Goal: Task Accomplishment & Management: Use online tool/utility

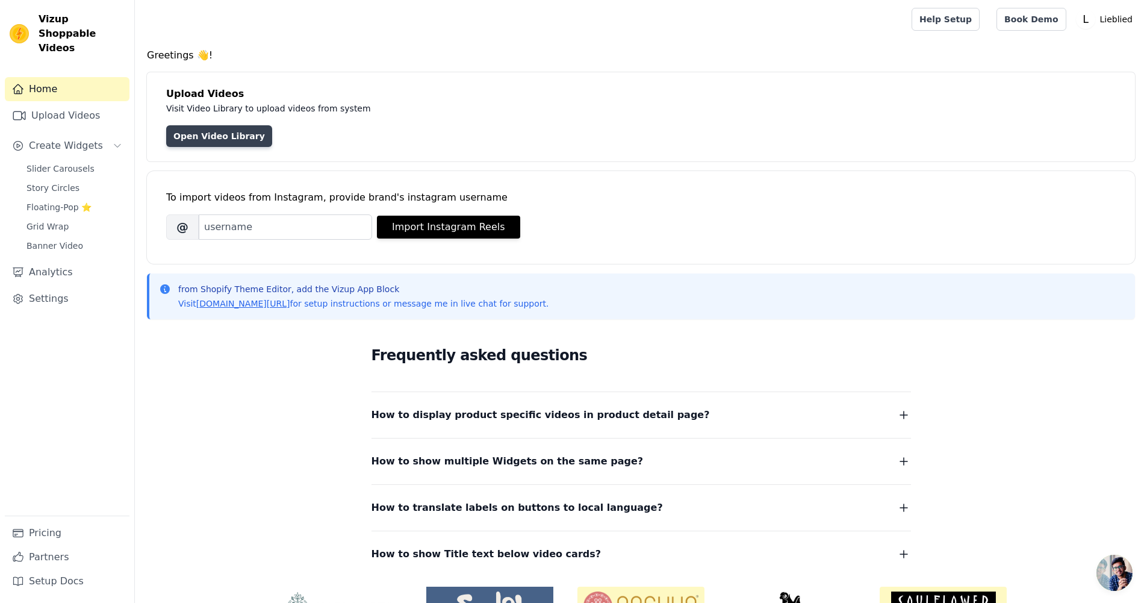
click at [228, 140] on link "Open Video Library" at bounding box center [219, 136] width 106 height 22
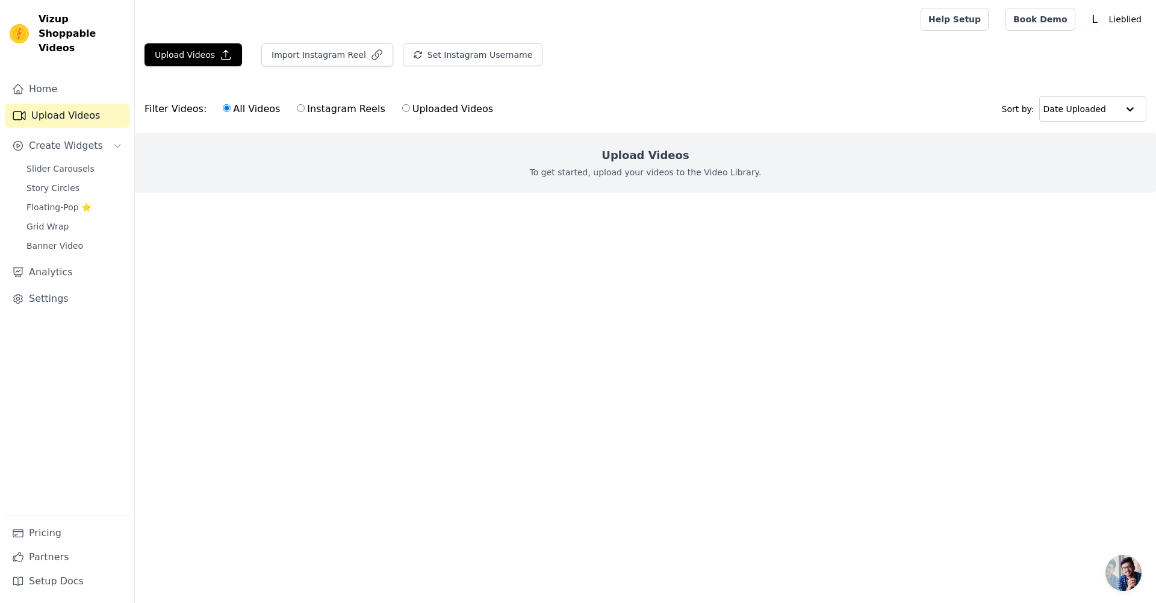
click at [452, 223] on main "Upload Videos Import Instagram Reel Set Instagram Username Import Latest IG Ree…" at bounding box center [645, 140] width 1021 height 202
click at [209, 56] on button "Upload Videos" at bounding box center [194, 54] width 98 height 23
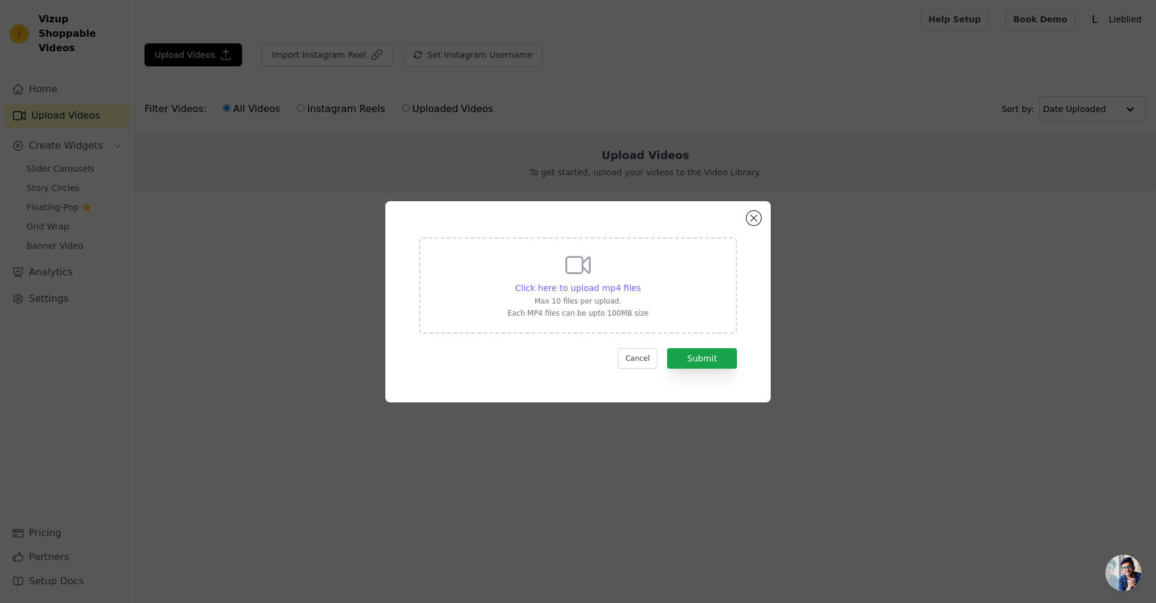
click at [595, 288] on span "Click here to upload mp4 files" at bounding box center [578, 288] width 126 height 10
click at [640, 282] on input "Click here to upload mp4 files Max 10 files per upload. Each MP4 files can be u…" at bounding box center [640, 281] width 1 height 1
type input "C:\fakepath\Thomas-créa.mp4"
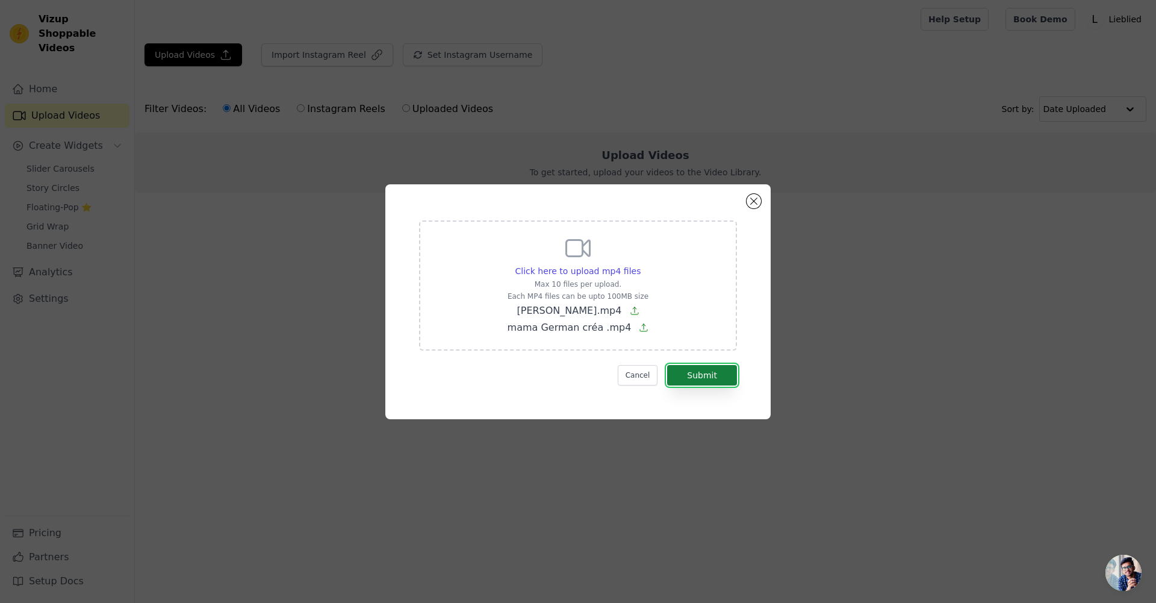
click at [714, 382] on button "Submit" at bounding box center [702, 375] width 70 height 20
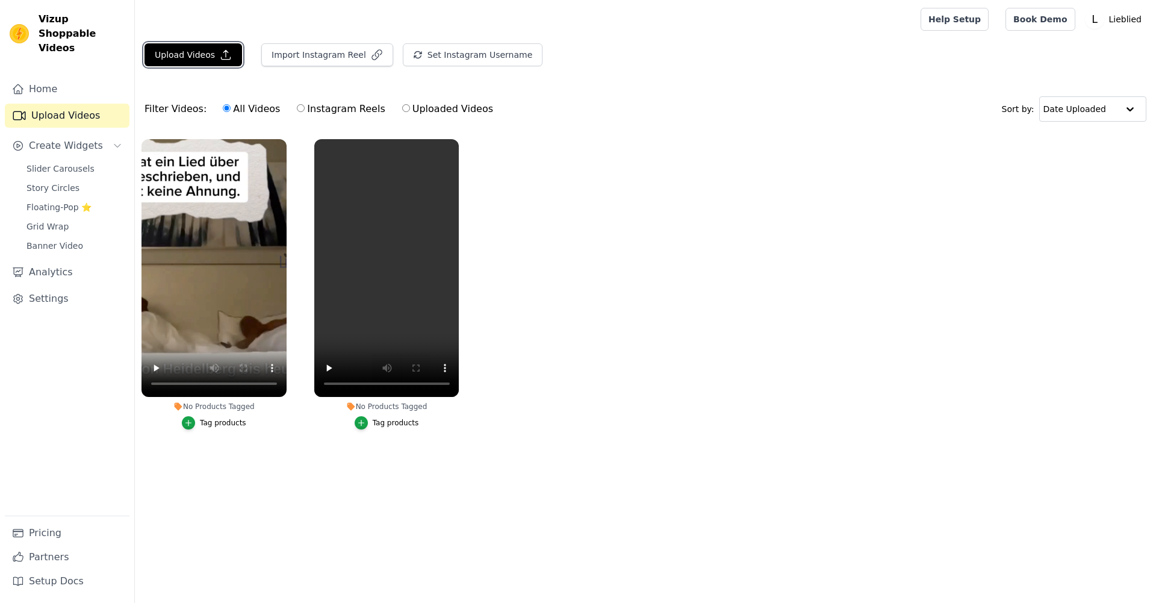
click at [207, 55] on button "Upload Videos" at bounding box center [194, 54] width 98 height 23
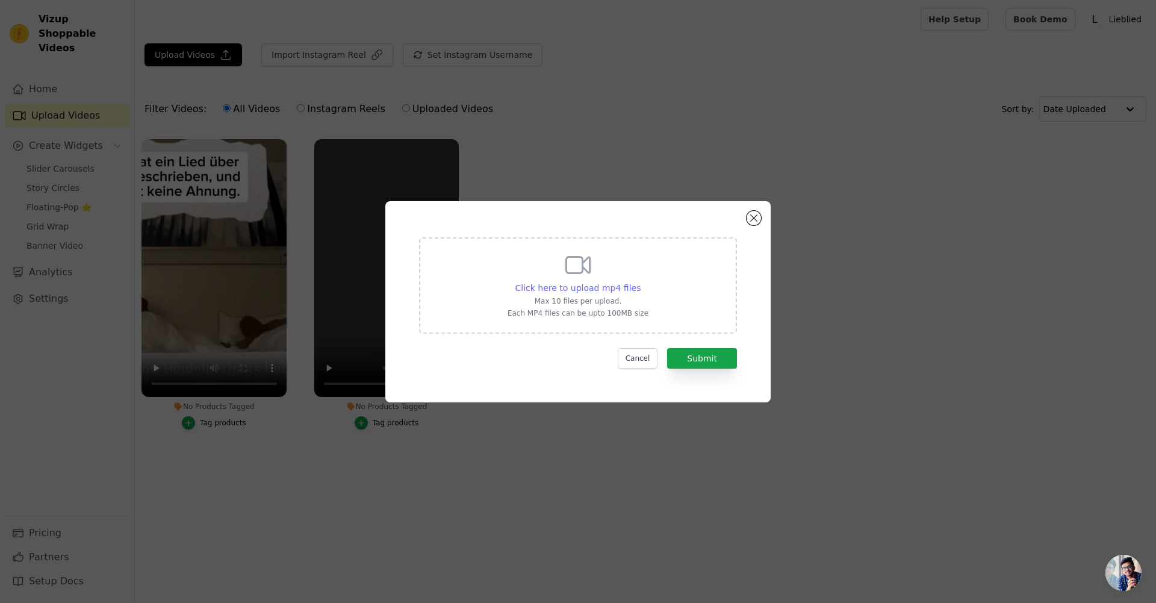
click at [597, 289] on span "Click here to upload mp4 files" at bounding box center [578, 288] width 126 height 10
click at [640, 282] on input "Click here to upload mp4 files Max 10 files per upload. Each MP4 files can be u…" at bounding box center [640, 281] width 1 height 1
click at [753, 217] on button "Close modal" at bounding box center [754, 218] width 14 height 14
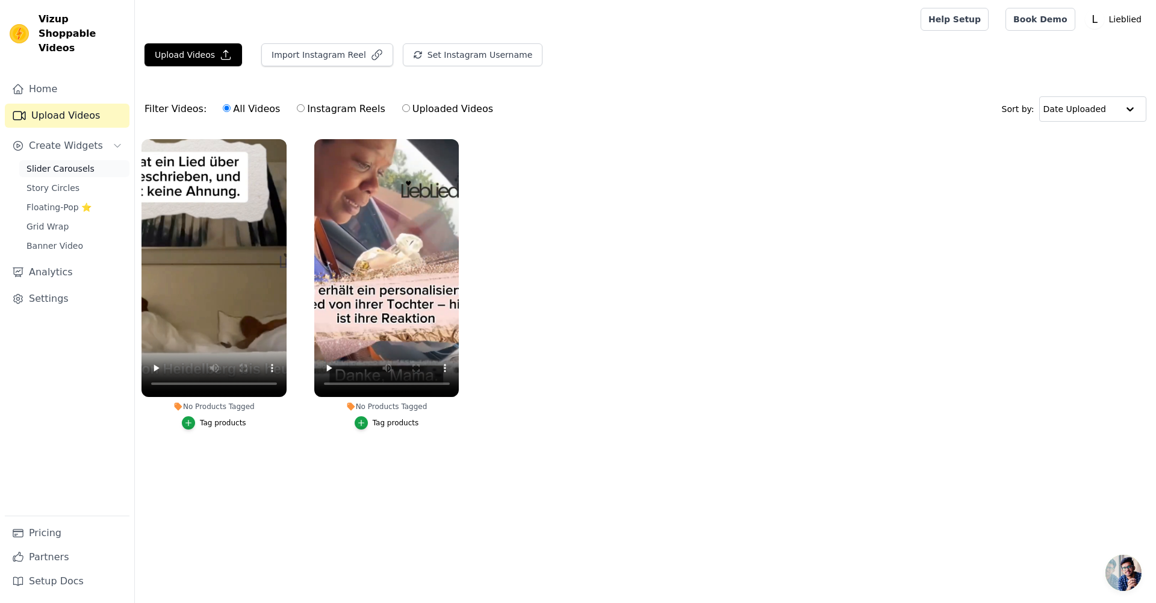
click at [84, 163] on span "Slider Carousels" at bounding box center [60, 169] width 68 height 12
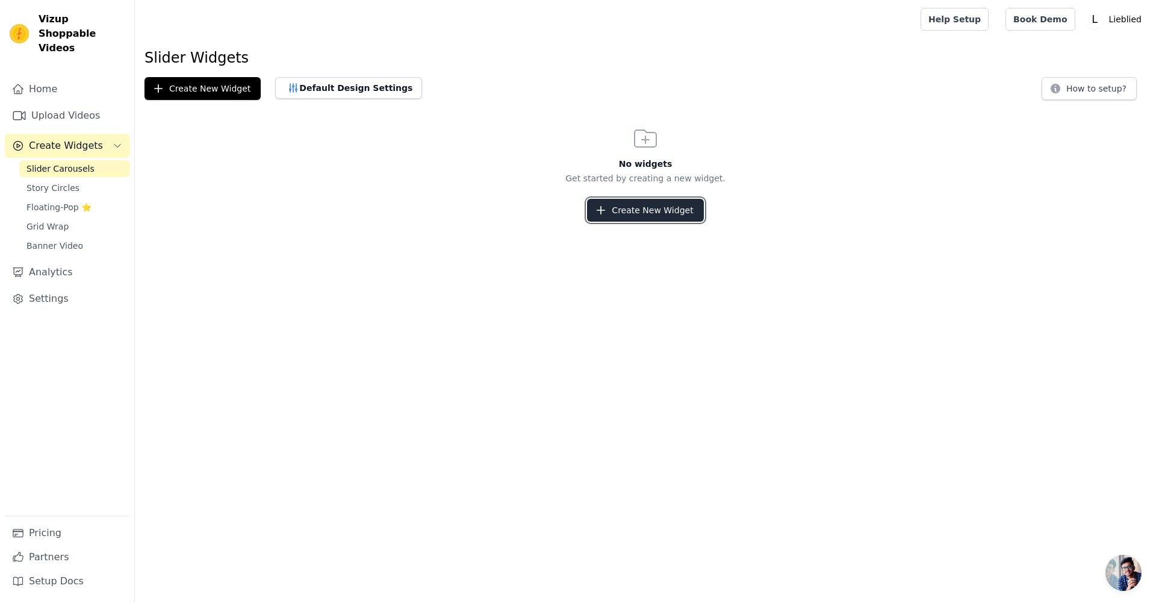
click at [618, 219] on button "Create New Widget" at bounding box center [645, 210] width 116 height 23
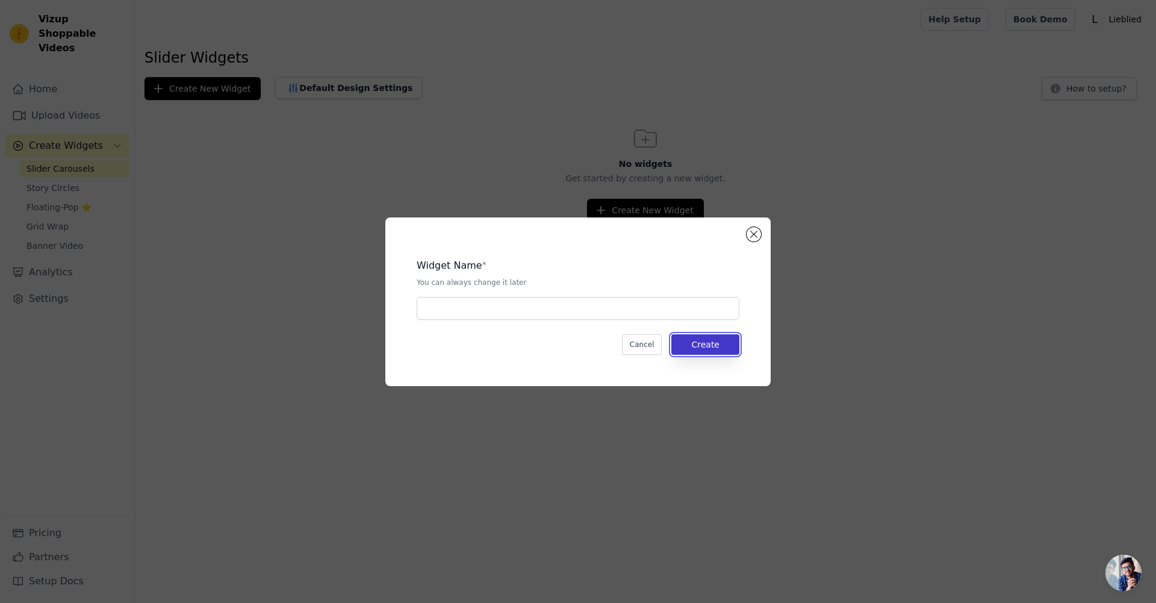
click at [697, 345] on button "Create" at bounding box center [705, 344] width 68 height 20
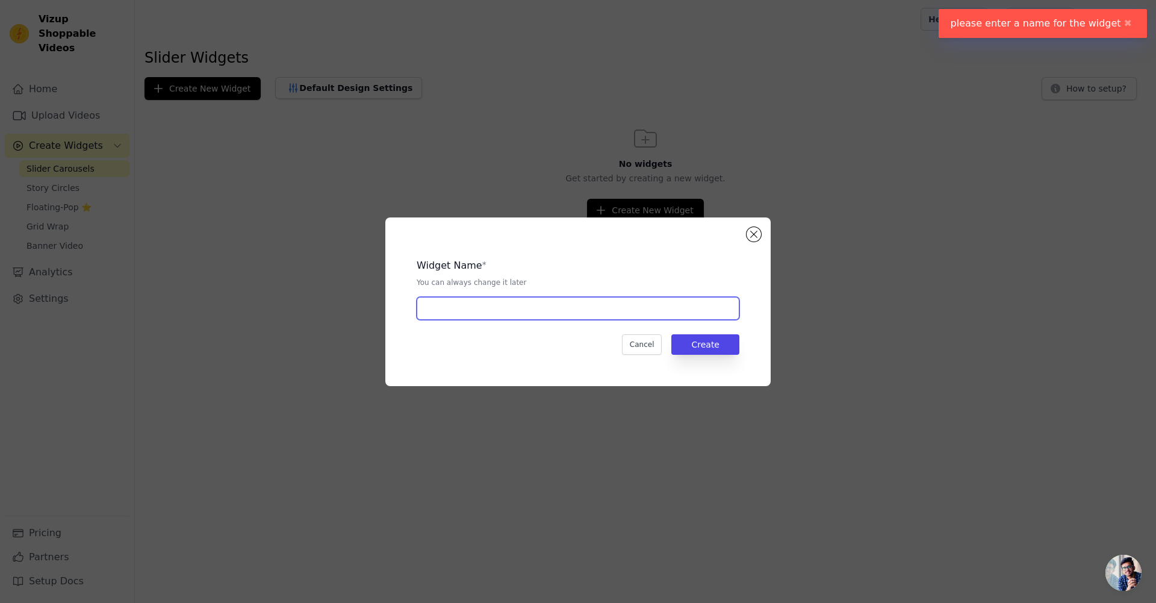
click at [576, 319] on input "text" at bounding box center [578, 308] width 323 height 23
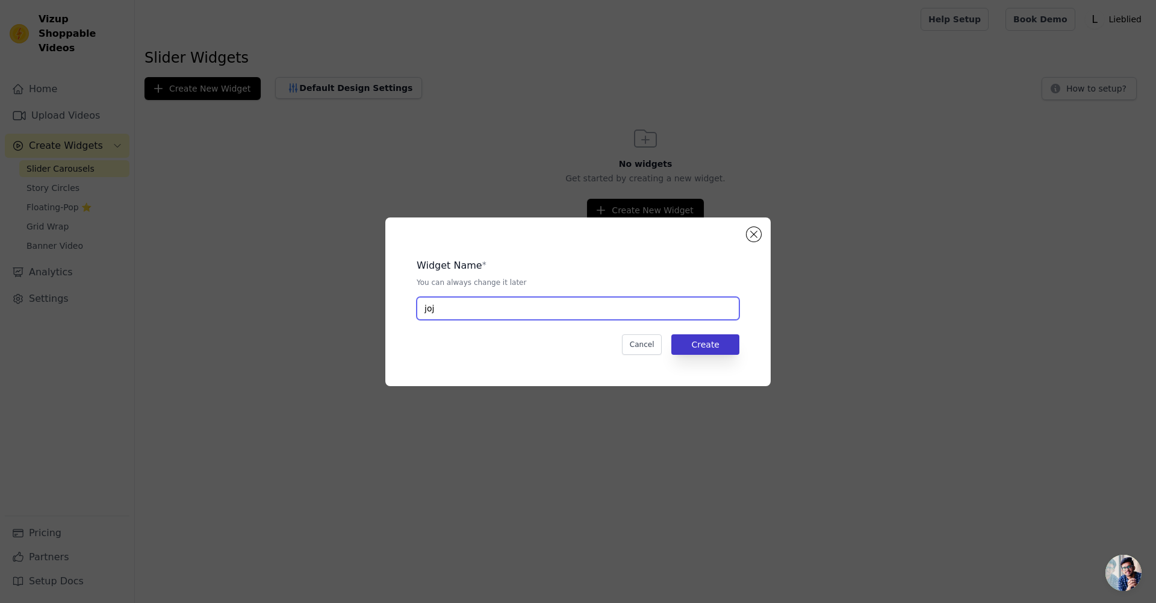
type input "joj"
click at [718, 342] on button "Create" at bounding box center [705, 344] width 68 height 20
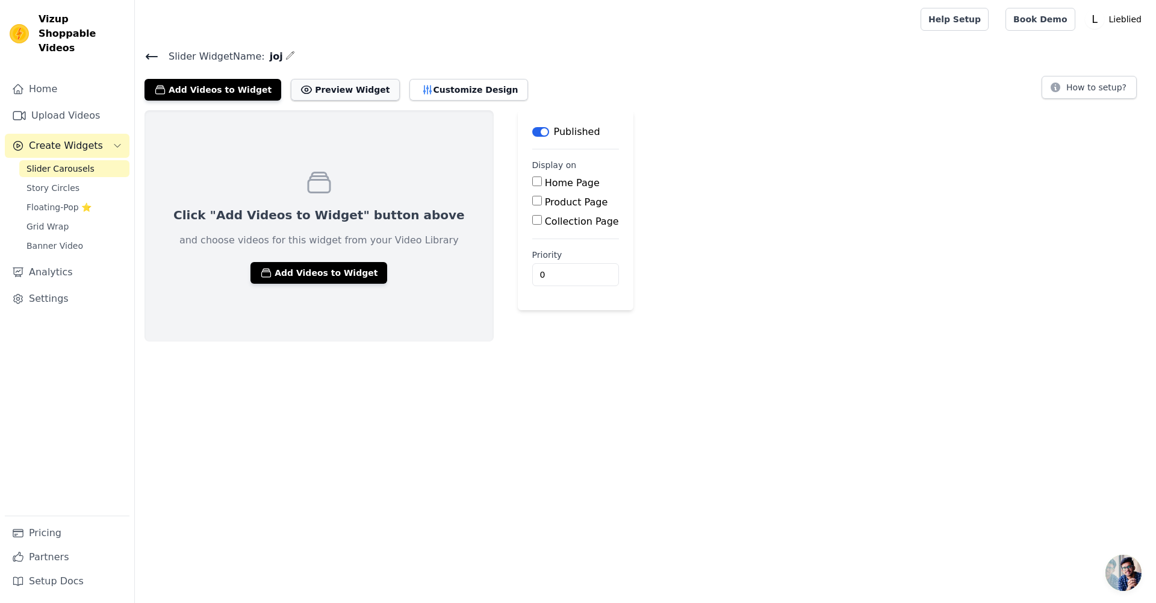
click at [346, 92] on button "Preview Widget" at bounding box center [345, 90] width 108 height 22
click at [426, 94] on button "Customize Design" at bounding box center [469, 90] width 119 height 22
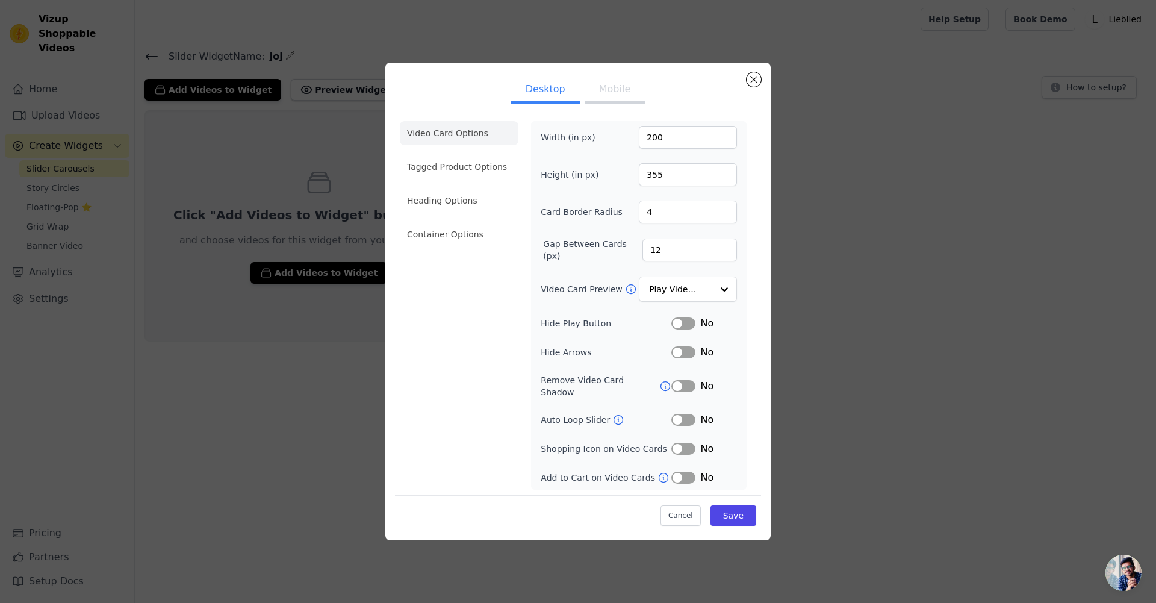
click at [608, 98] on button "Mobile" at bounding box center [615, 90] width 60 height 26
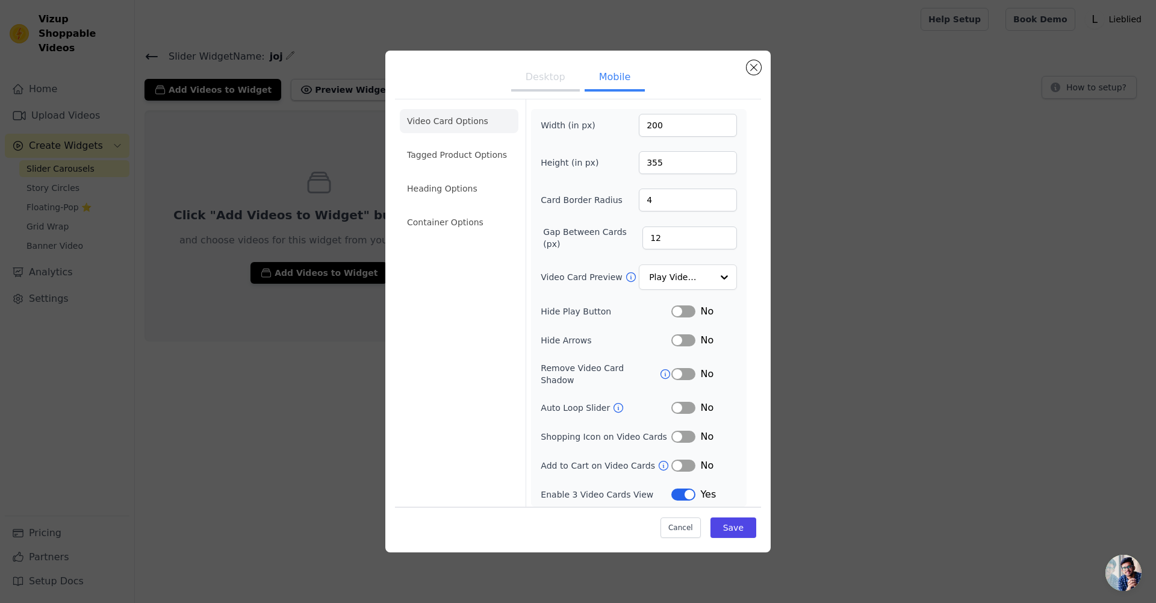
click at [550, 83] on button "Desktop" at bounding box center [545, 78] width 69 height 26
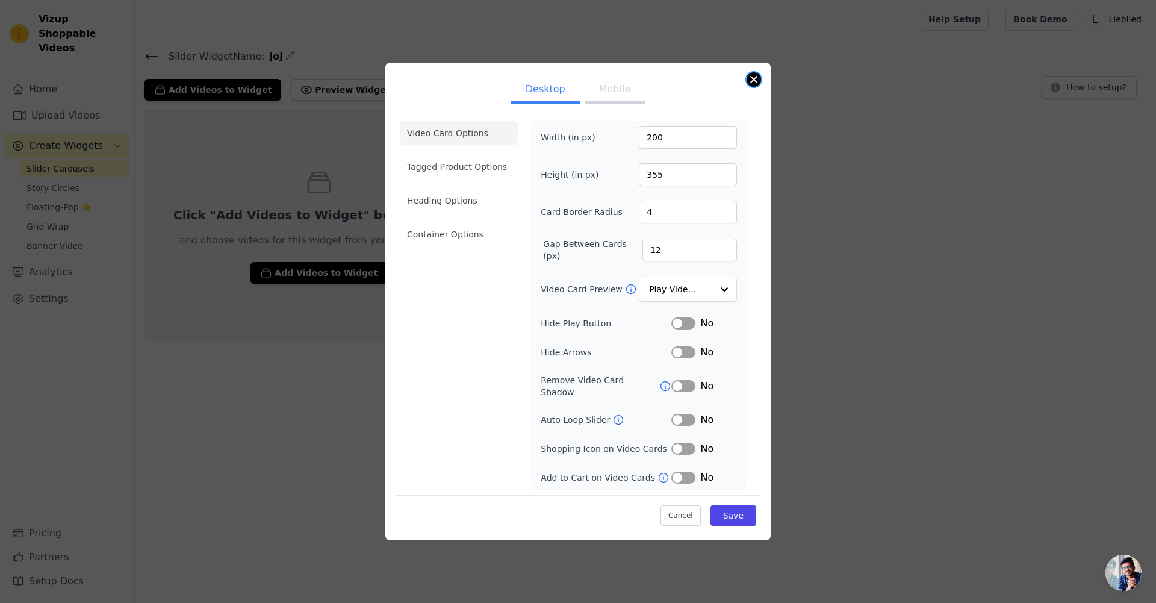
click at [754, 87] on button "Close modal" at bounding box center [754, 79] width 14 height 14
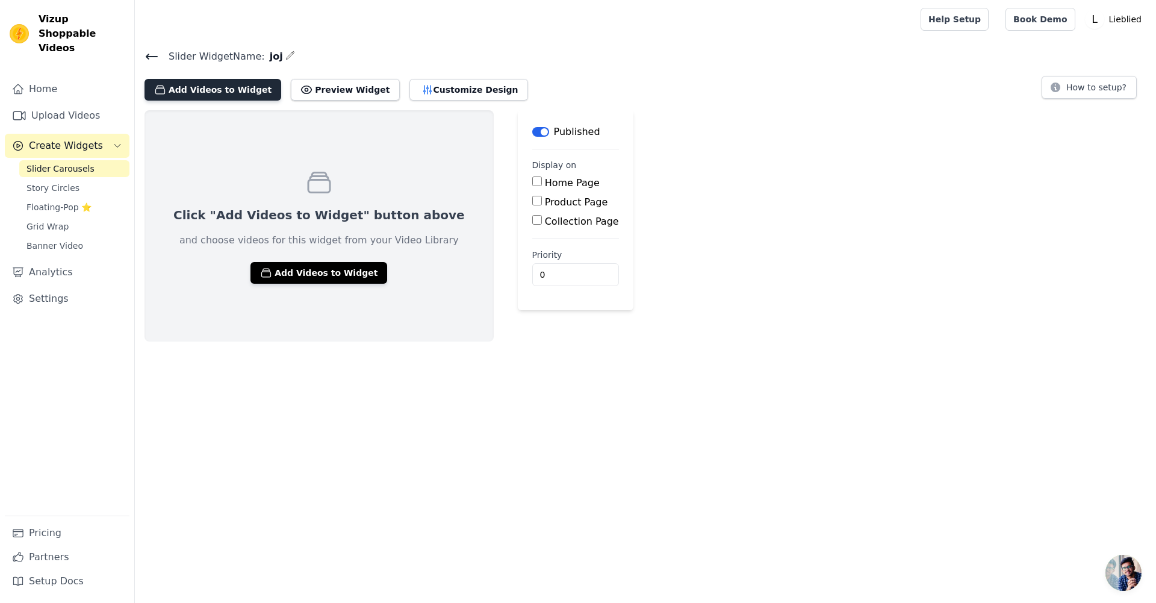
click at [207, 92] on button "Add Videos to Widget" at bounding box center [213, 90] width 137 height 22
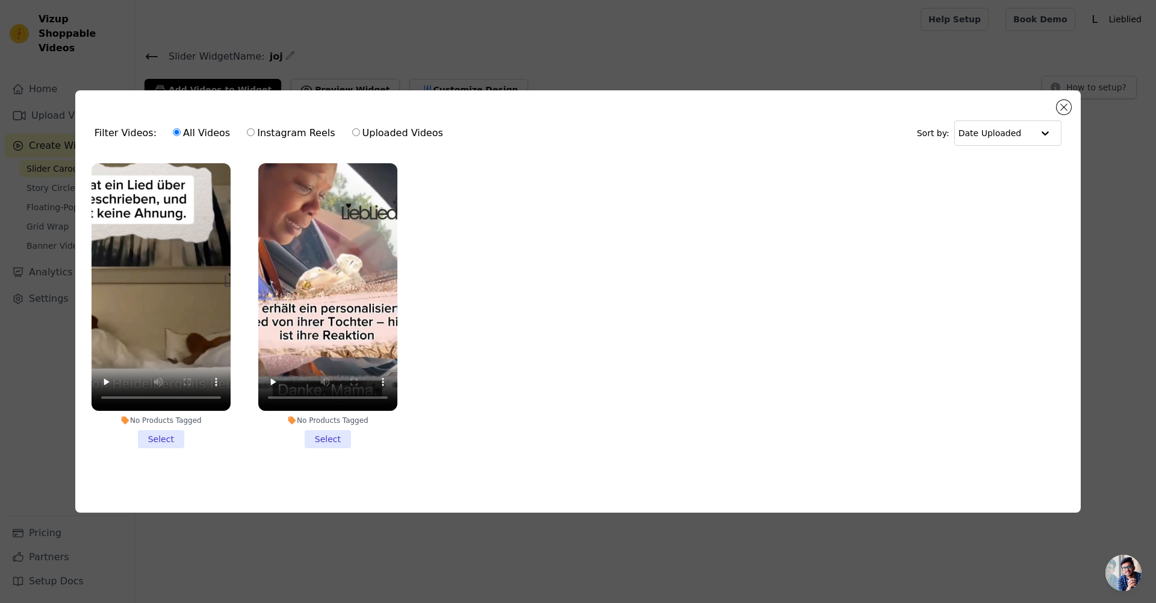
click at [168, 436] on li "No Products Tagged Select" at bounding box center [161, 305] width 139 height 285
click at [0, 0] on input "No Products Tagged Select" at bounding box center [0, 0] width 0 height 0
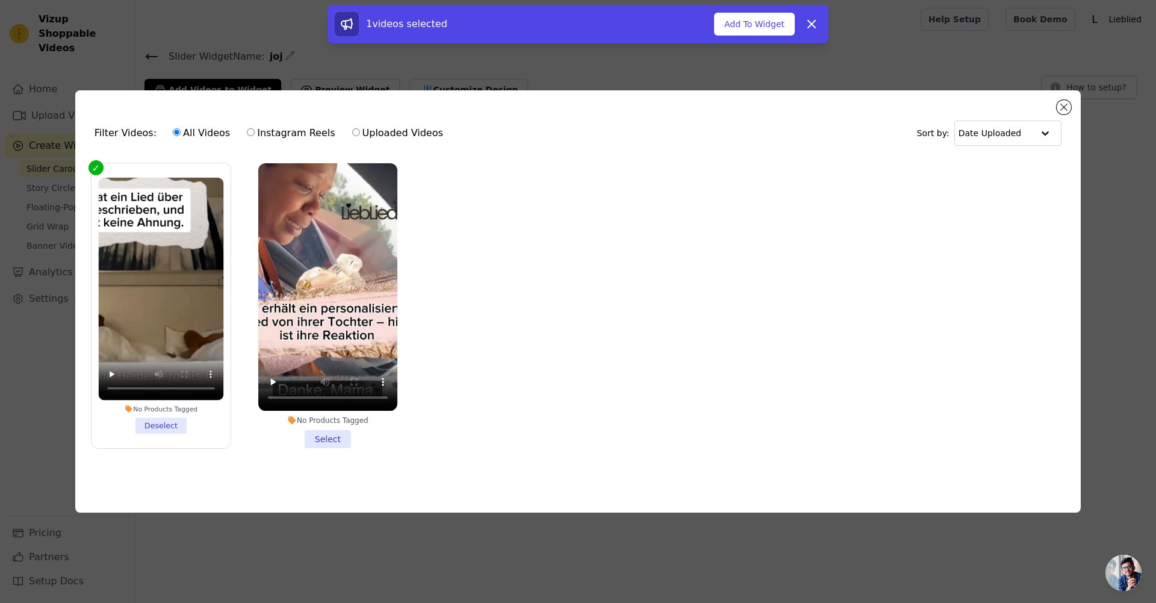
click at [321, 437] on li "No Products Tagged Select" at bounding box center [327, 305] width 139 height 285
click at [0, 0] on input "No Products Tagged Select" at bounding box center [0, 0] width 0 height 0
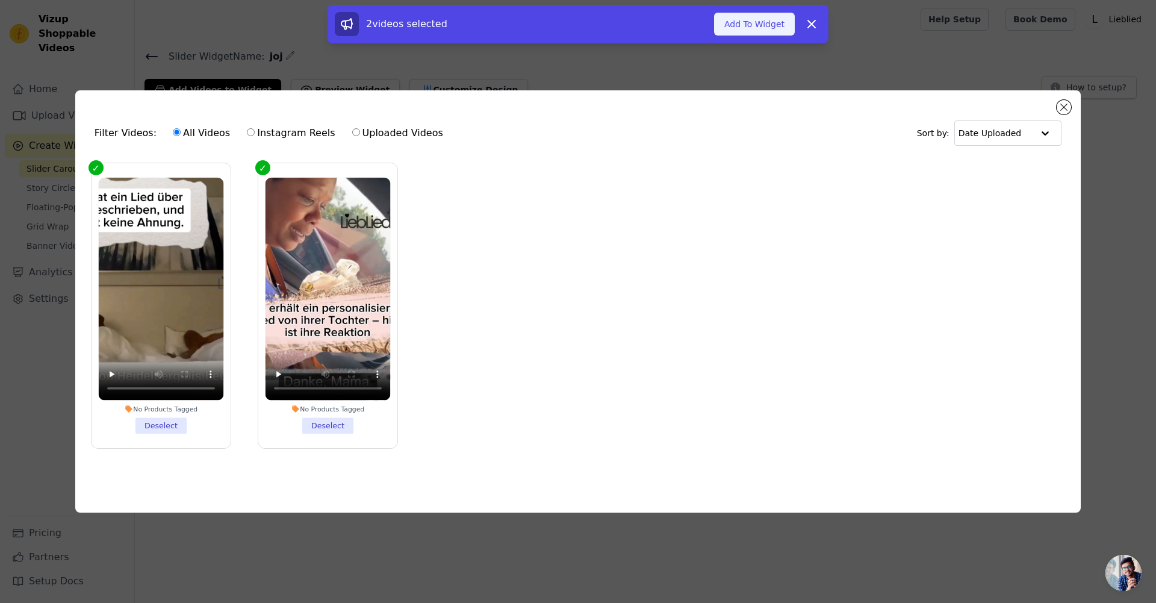
click at [771, 25] on button "Add To Widget" at bounding box center [754, 24] width 81 height 23
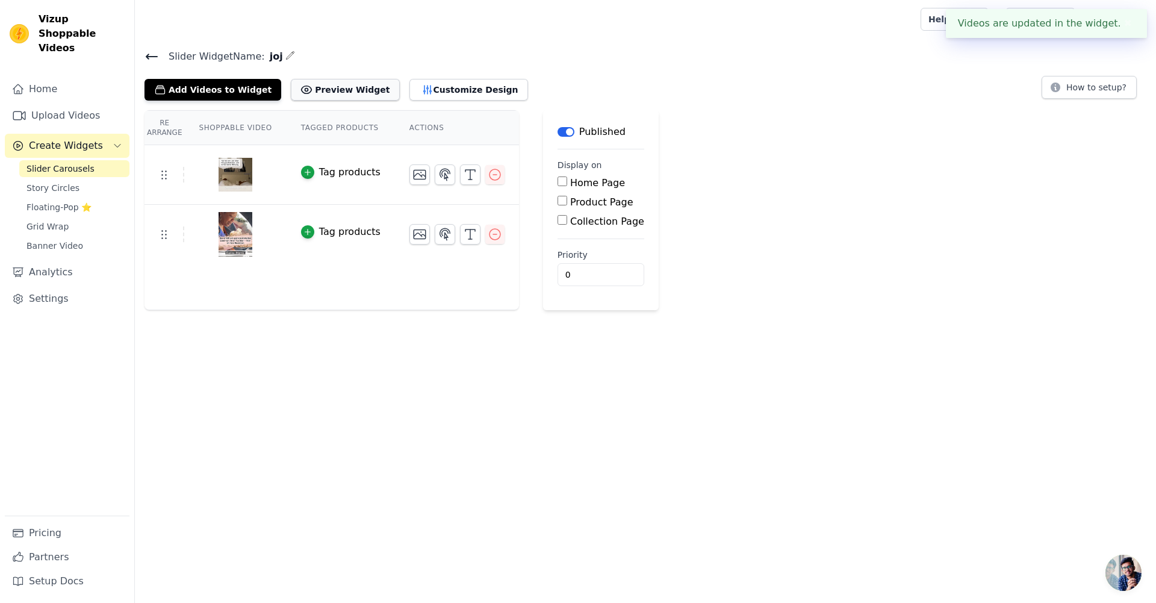
click at [334, 92] on button "Preview Widget" at bounding box center [345, 90] width 108 height 22
